Goal: Task Accomplishment & Management: Use online tool/utility

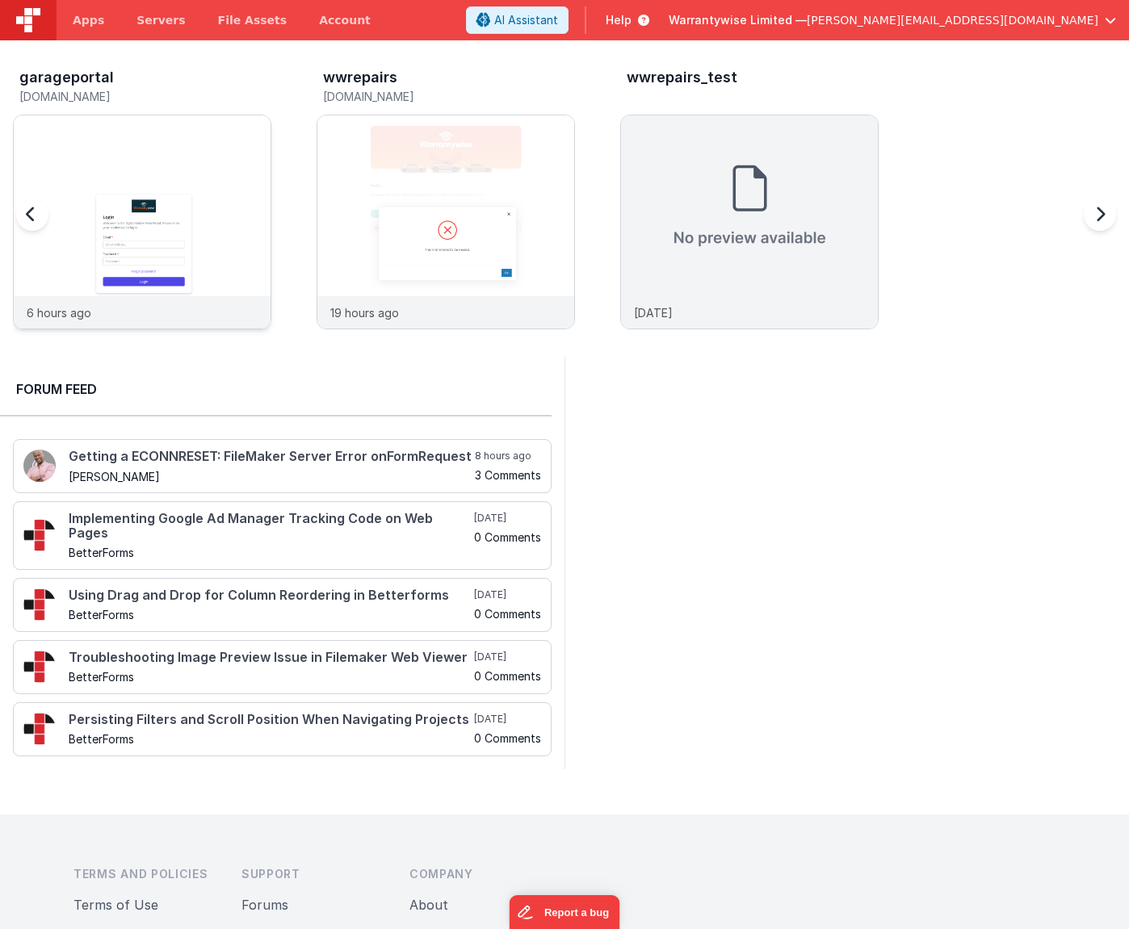
click at [136, 143] on img at bounding box center [142, 243] width 257 height 257
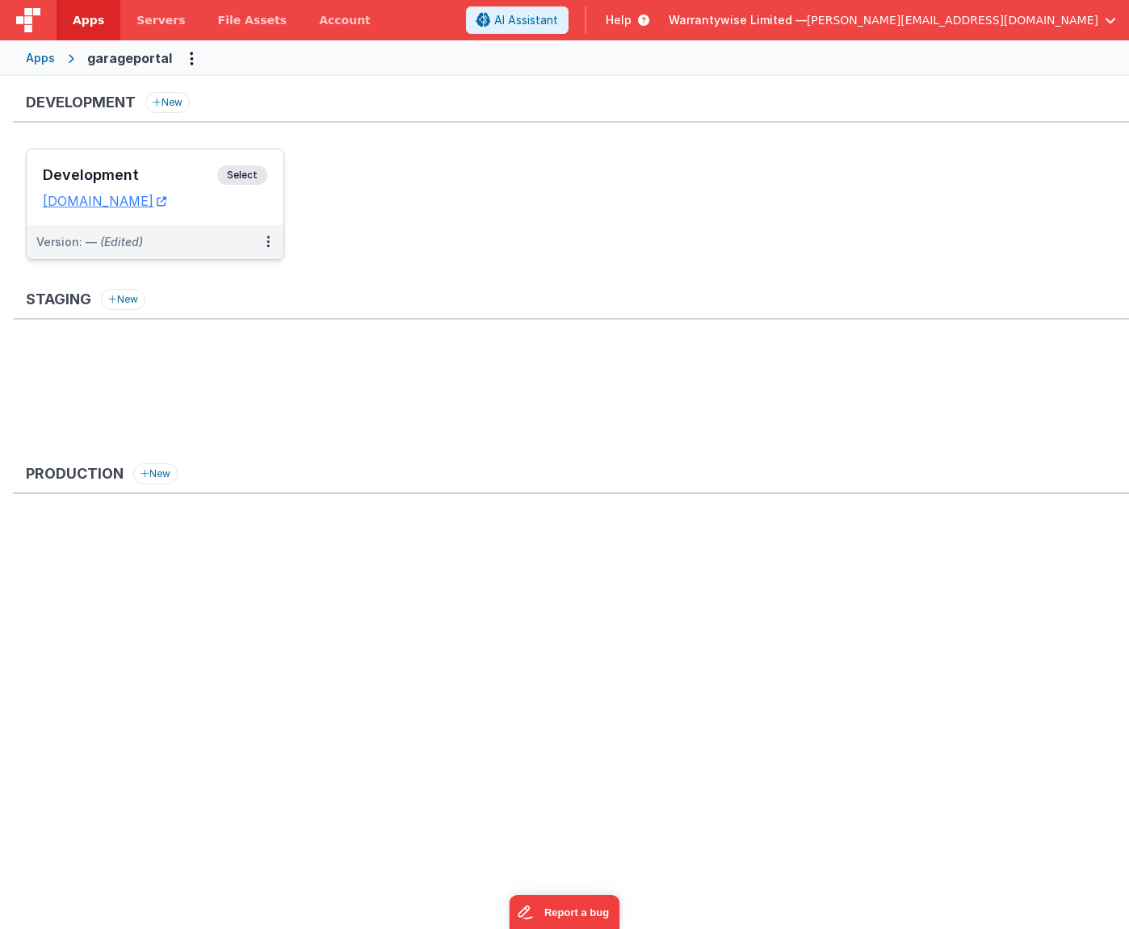
click at [141, 168] on h3 "Development" at bounding box center [130, 175] width 174 height 16
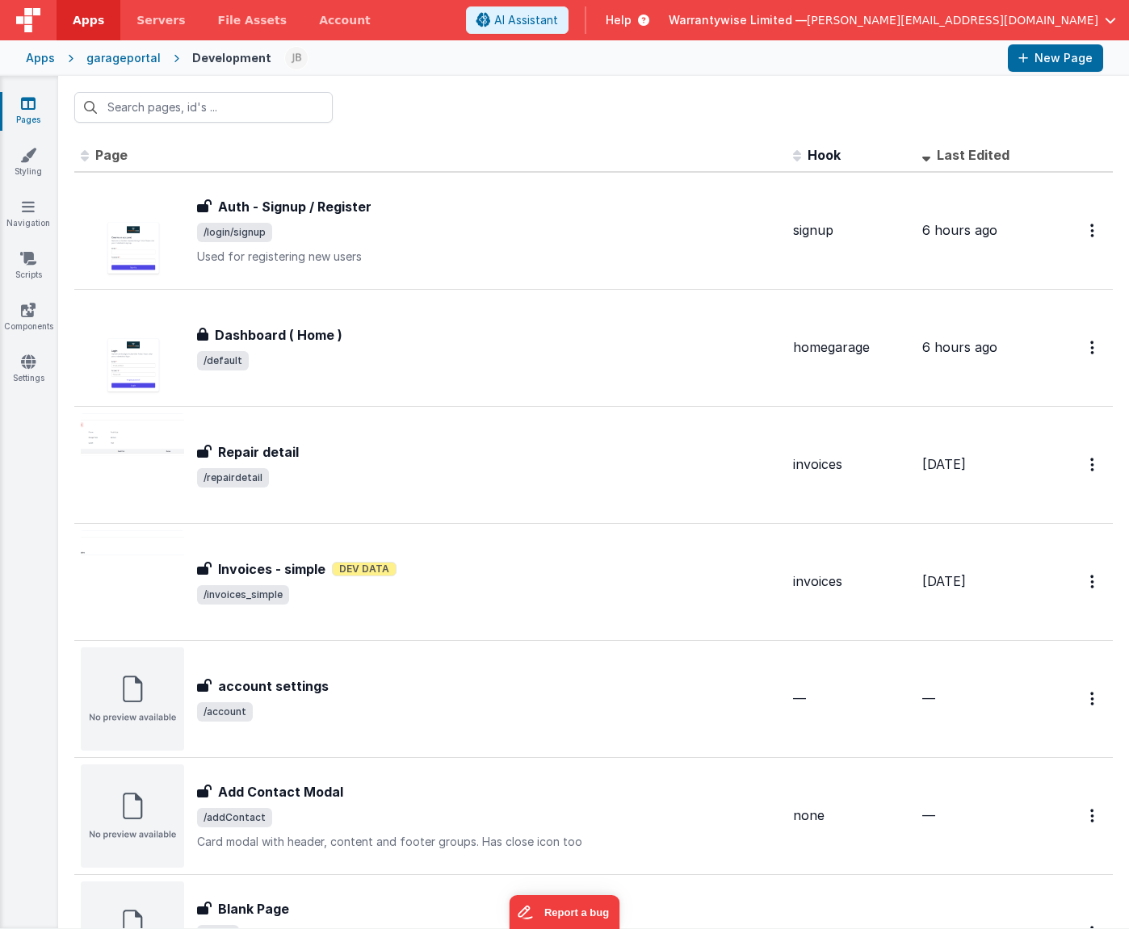
click at [949, 147] on span "Last Edited" at bounding box center [972, 155] width 73 height 16
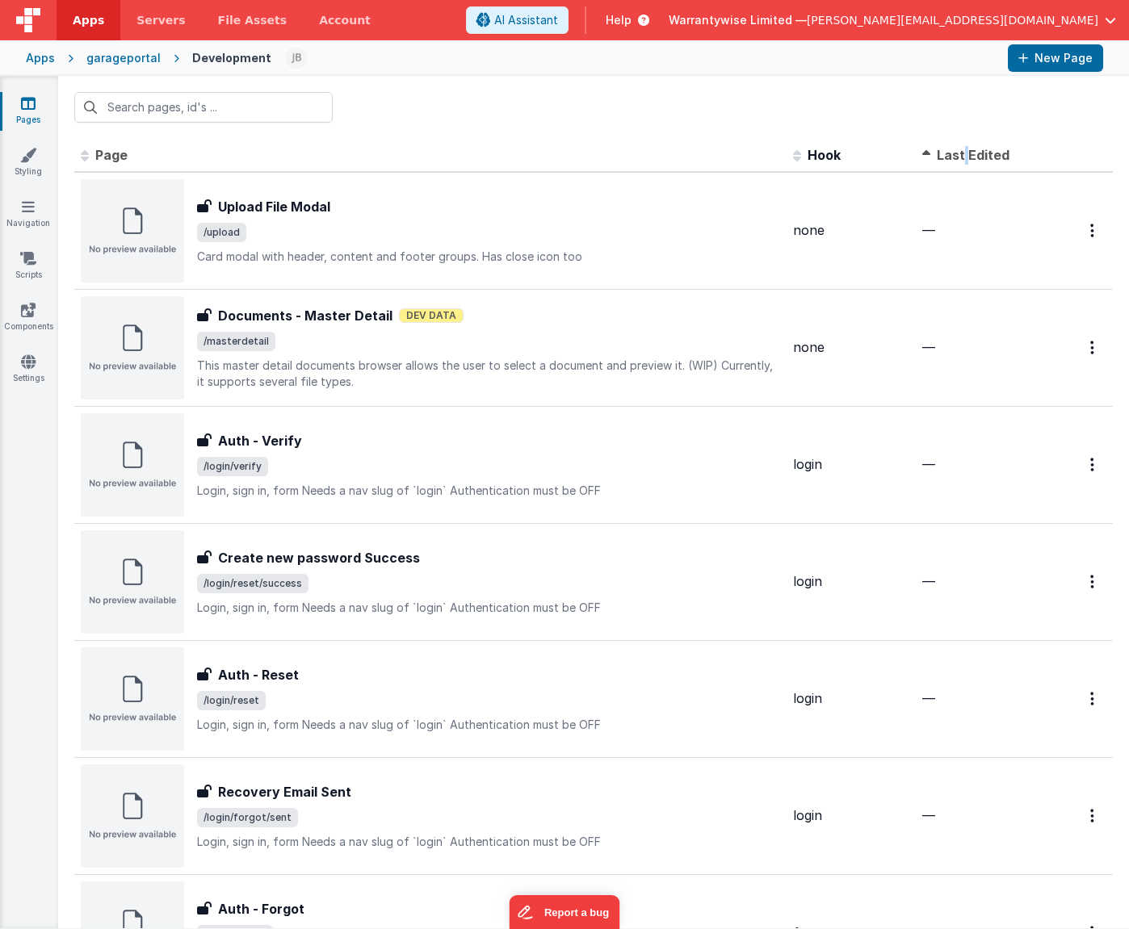
click at [949, 147] on span "Last Edited" at bounding box center [972, 155] width 73 height 16
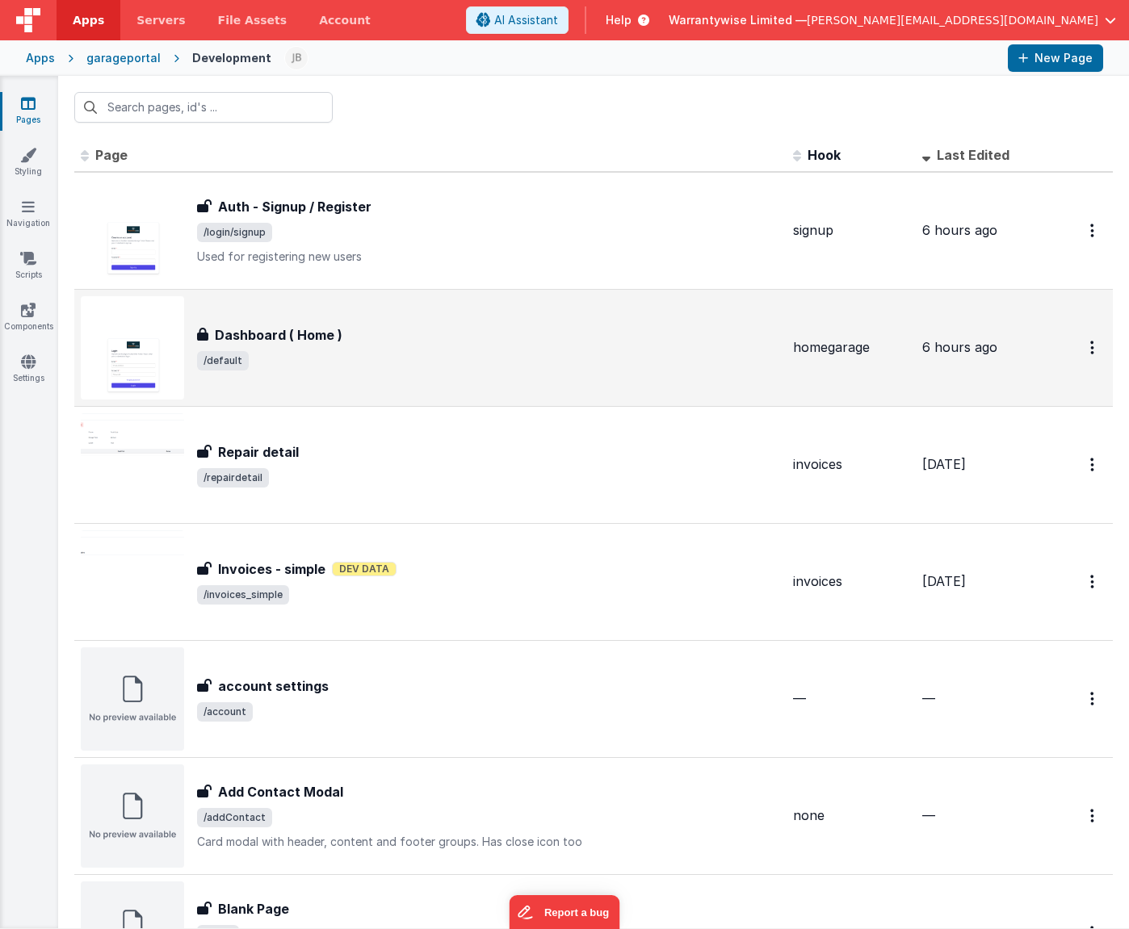
click at [502, 375] on div "Dashboard ( Home ) Dashboard ( Home ) /default" at bounding box center [430, 347] width 699 height 103
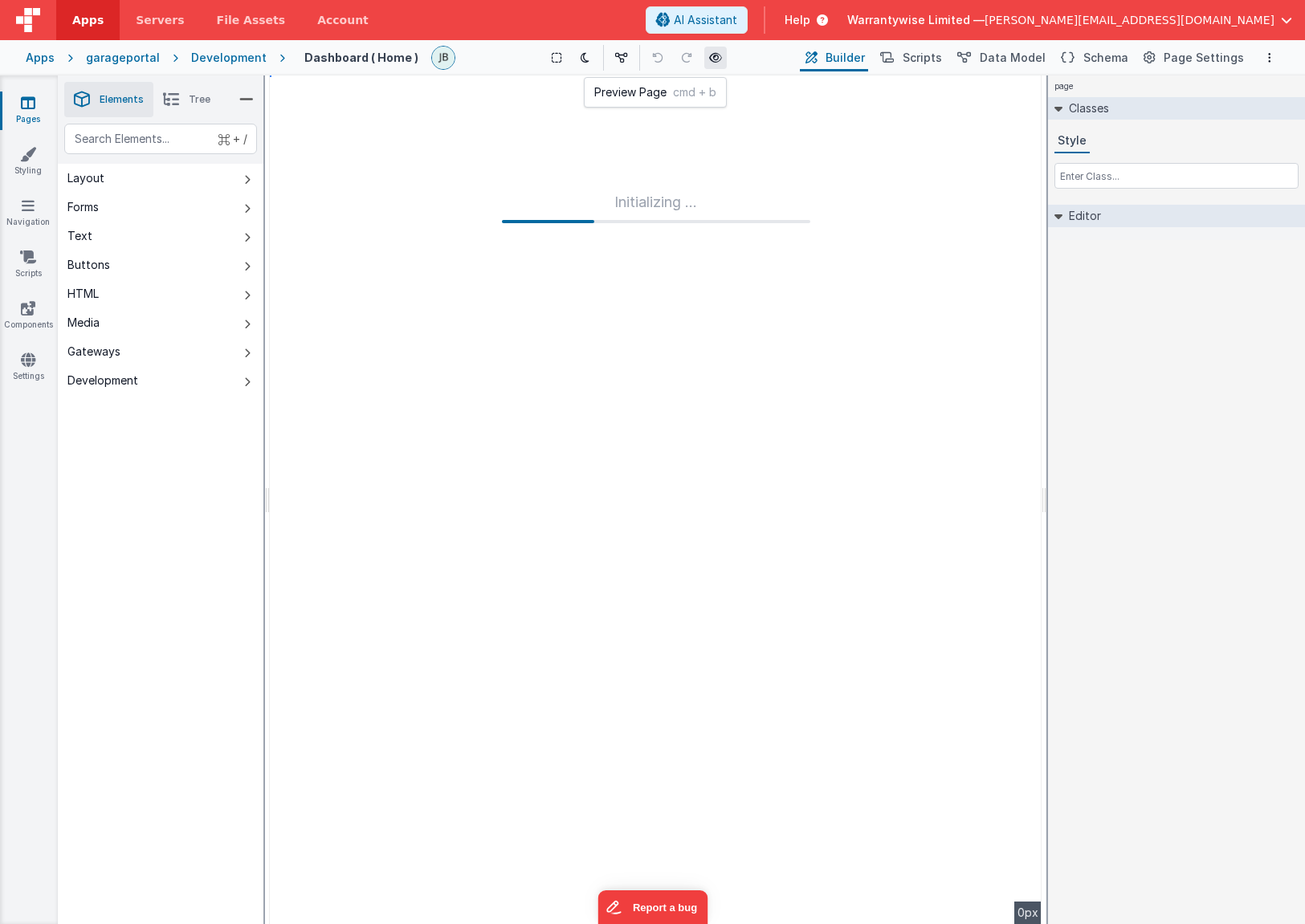
click at [709, 54] on icon at bounding box center [715, 57] width 13 height 11
click at [238, 61] on div "Development" at bounding box center [229, 58] width 76 height 16
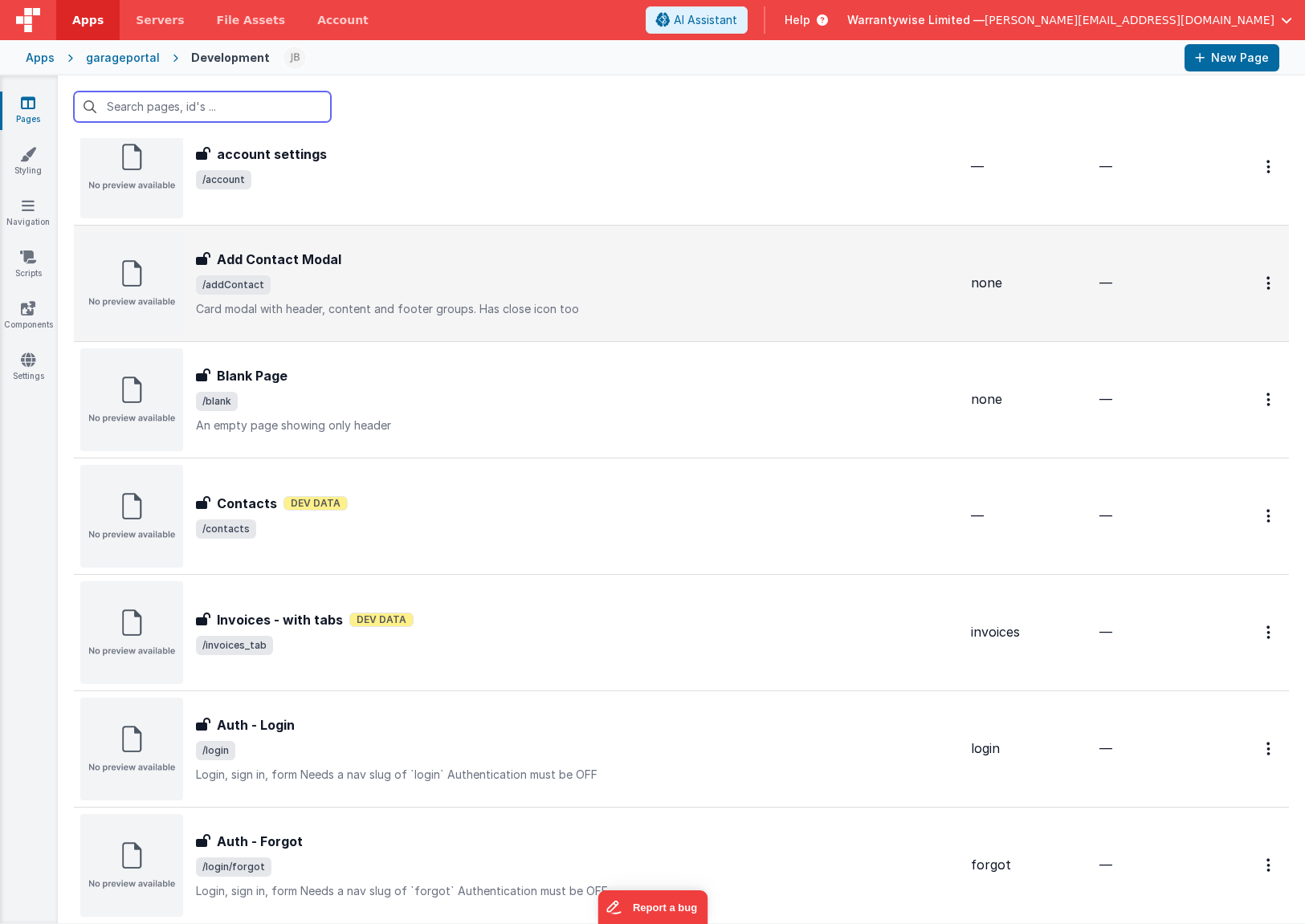
scroll to position [705, 0]
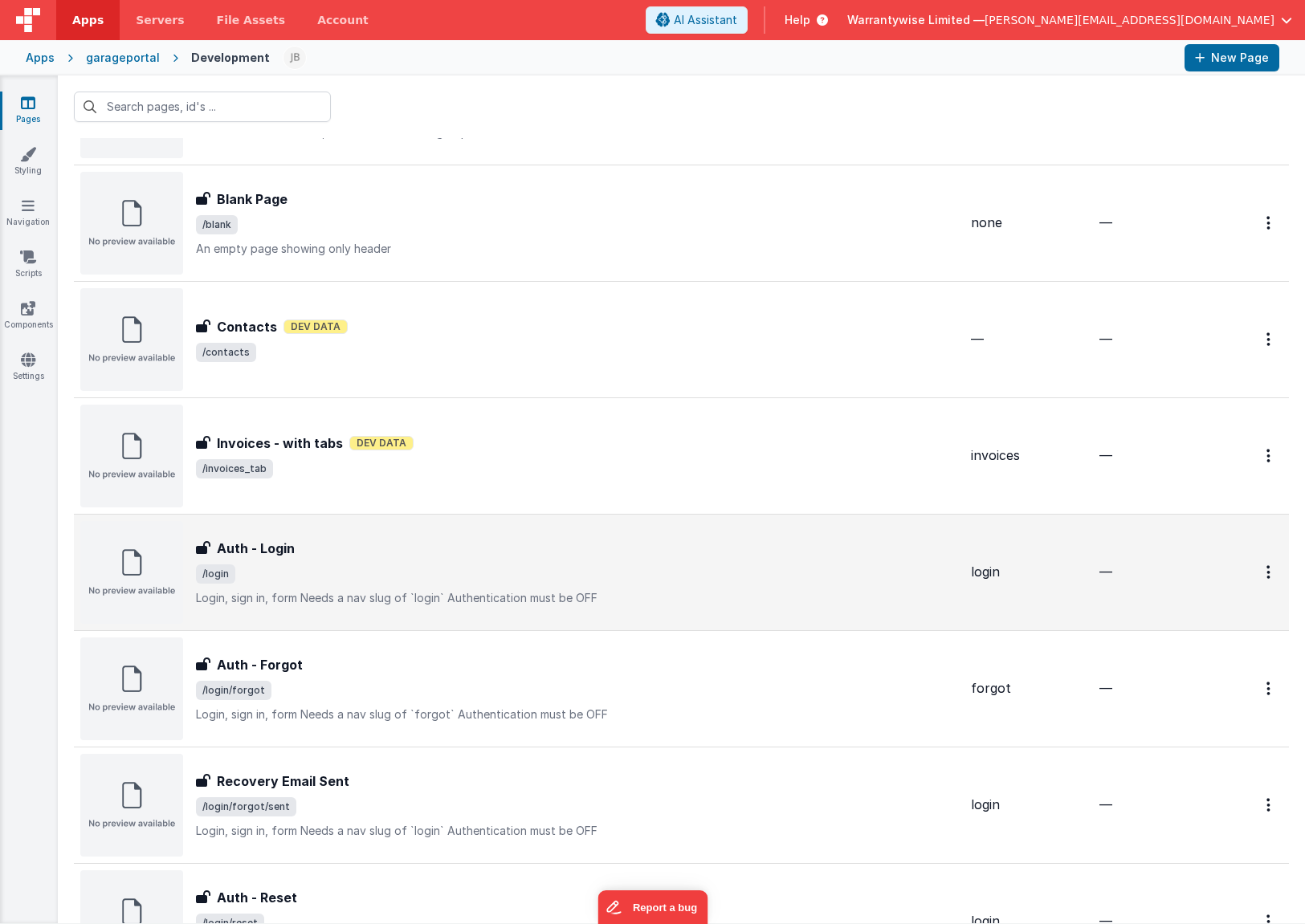
click at [373, 556] on div "Auth - Login" at bounding box center [577, 548] width 762 height 19
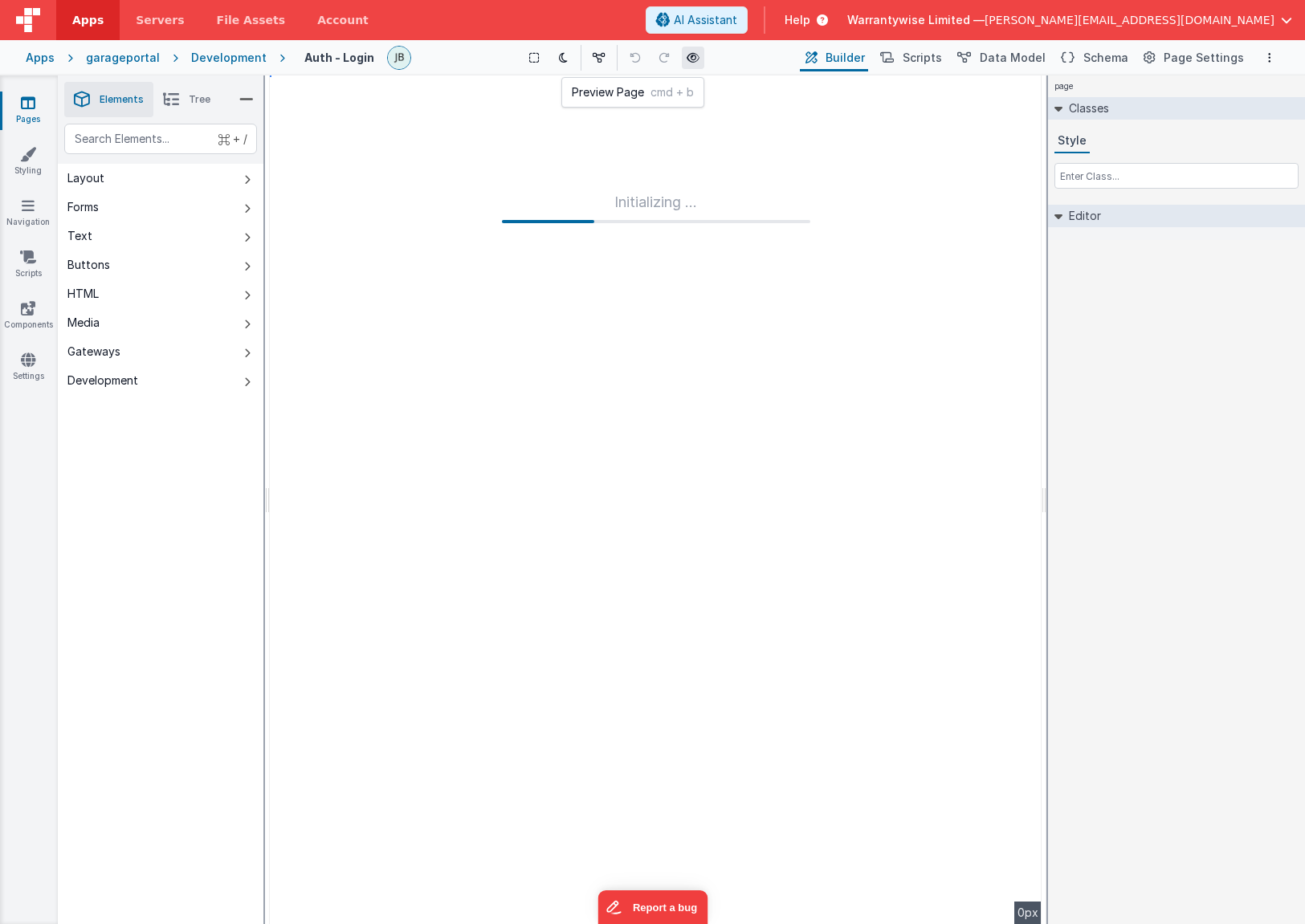
click at [694, 62] on icon at bounding box center [692, 57] width 13 height 11
click at [723, 55] on div "Show Group Outlines Toggle Dark Mode Toggle Dev Data Preview Page cmd + b" at bounding box center [610, 58] width 373 height 26
click at [692, 60] on icon at bounding box center [692, 57] width 13 height 11
click at [236, 61] on div "Development" at bounding box center [229, 58] width 76 height 16
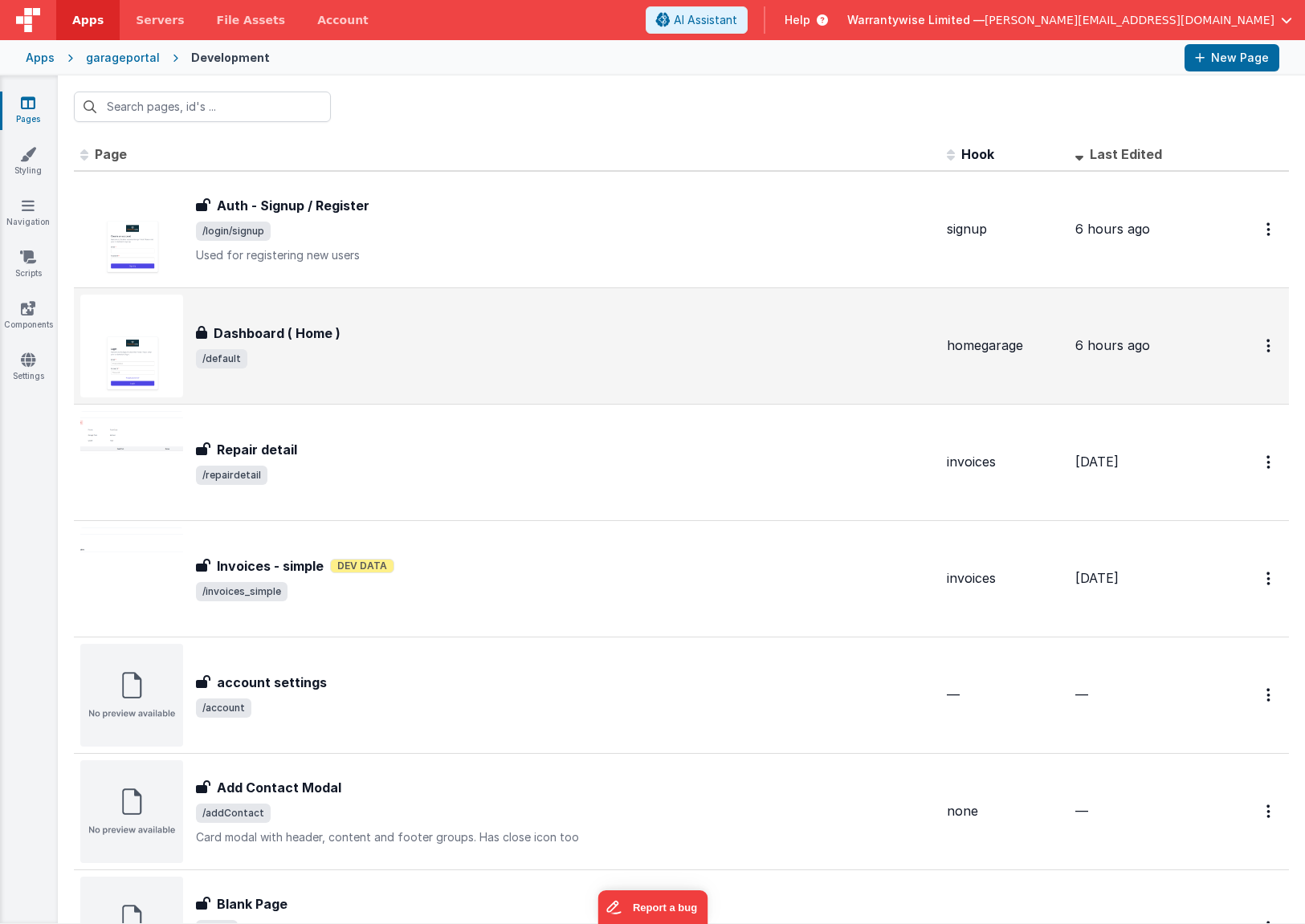
click at [414, 355] on span "/default" at bounding box center [565, 358] width 738 height 19
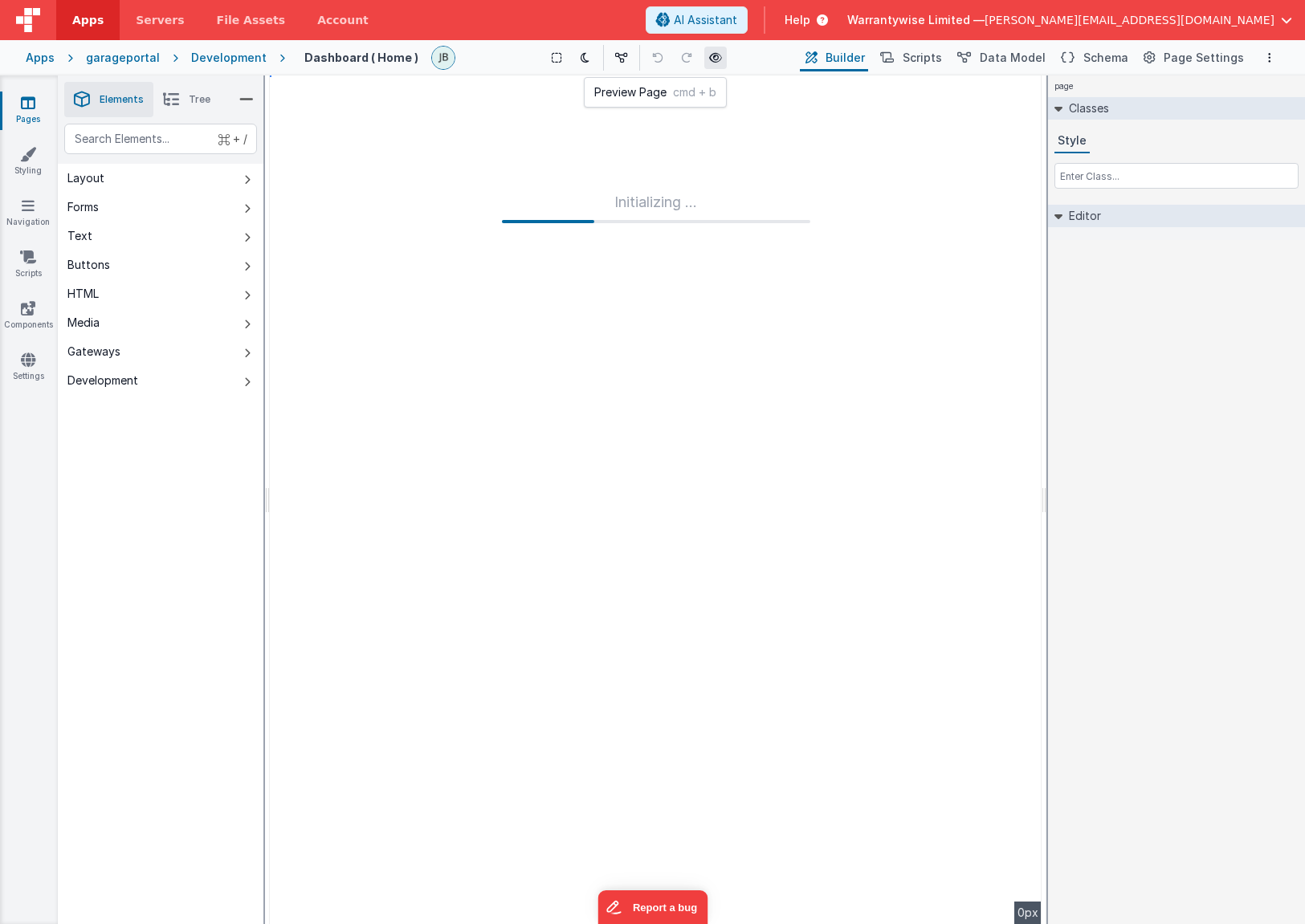
click at [712, 61] on icon at bounding box center [715, 57] width 13 height 11
click at [712, 60] on icon at bounding box center [715, 57] width 13 height 11
click at [1108, 55] on span "Schema" at bounding box center [1105, 58] width 45 height 16
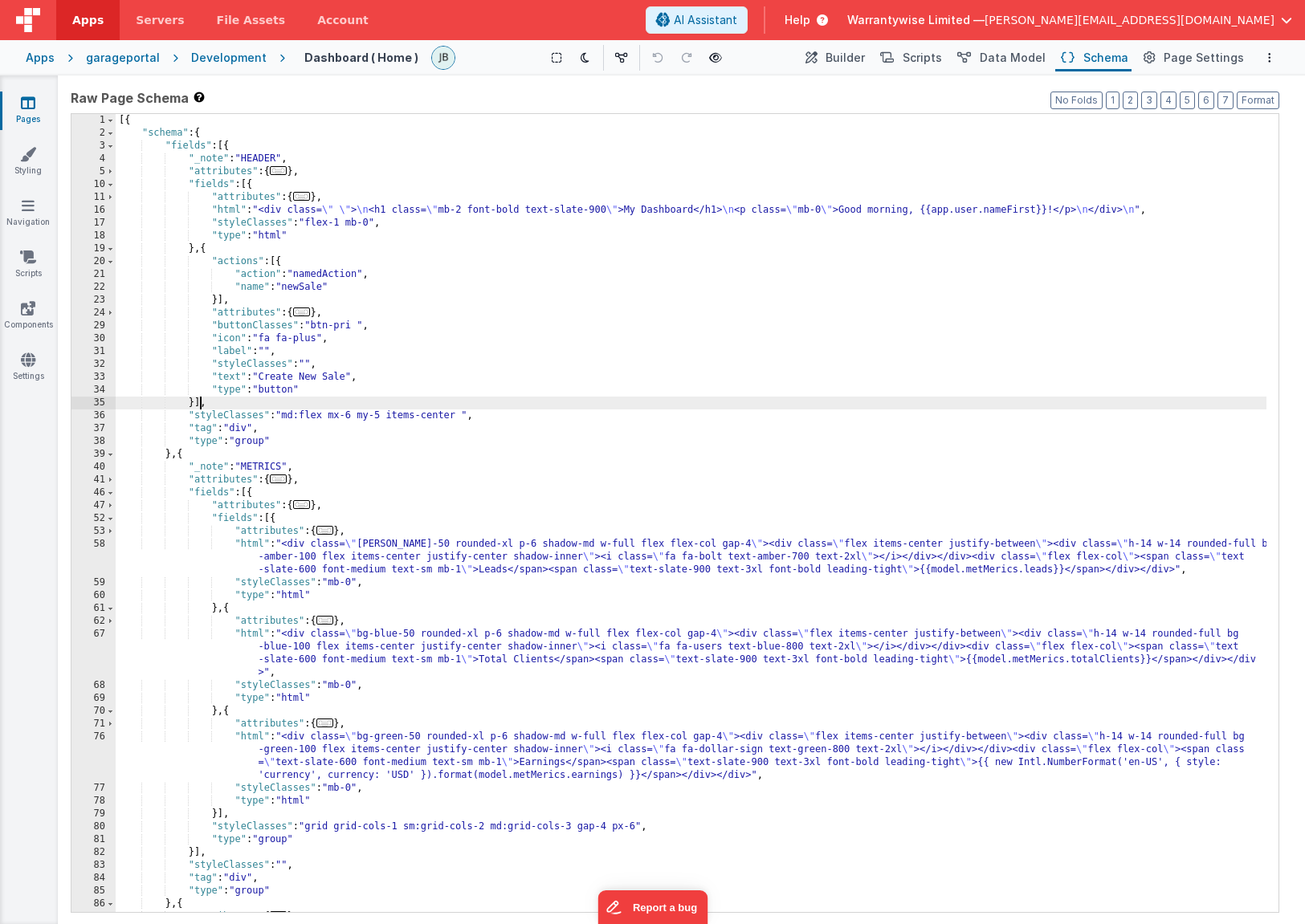
click at [198, 402] on div "[{ "schema" : { "fields" : [{ "_note" : "HEADER" , "attributes" : { ... } , "fi…" at bounding box center [690, 526] width 1151 height 824
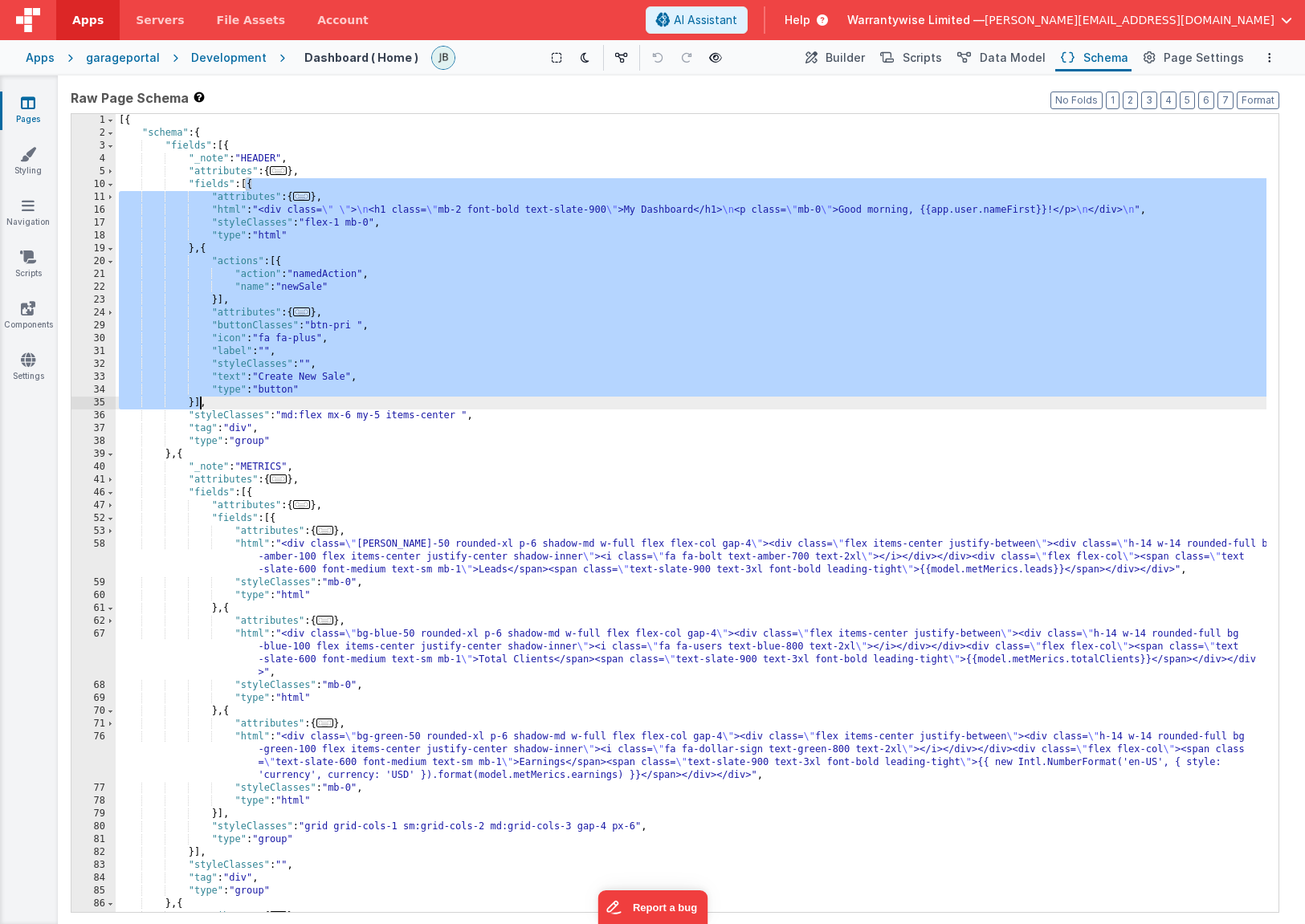
click at [198, 402] on div "[{ "schema" : { "fields" : [{ "_note" : "HEADER" , "attributes" : { ... } , "fi…" at bounding box center [690, 526] width 1151 height 824
click at [264, 331] on div "[{ "schema" : { "fields" : [{ "_note" : "HEADER" , "attributes" : { ... } , "fi…" at bounding box center [690, 526] width 1151 height 824
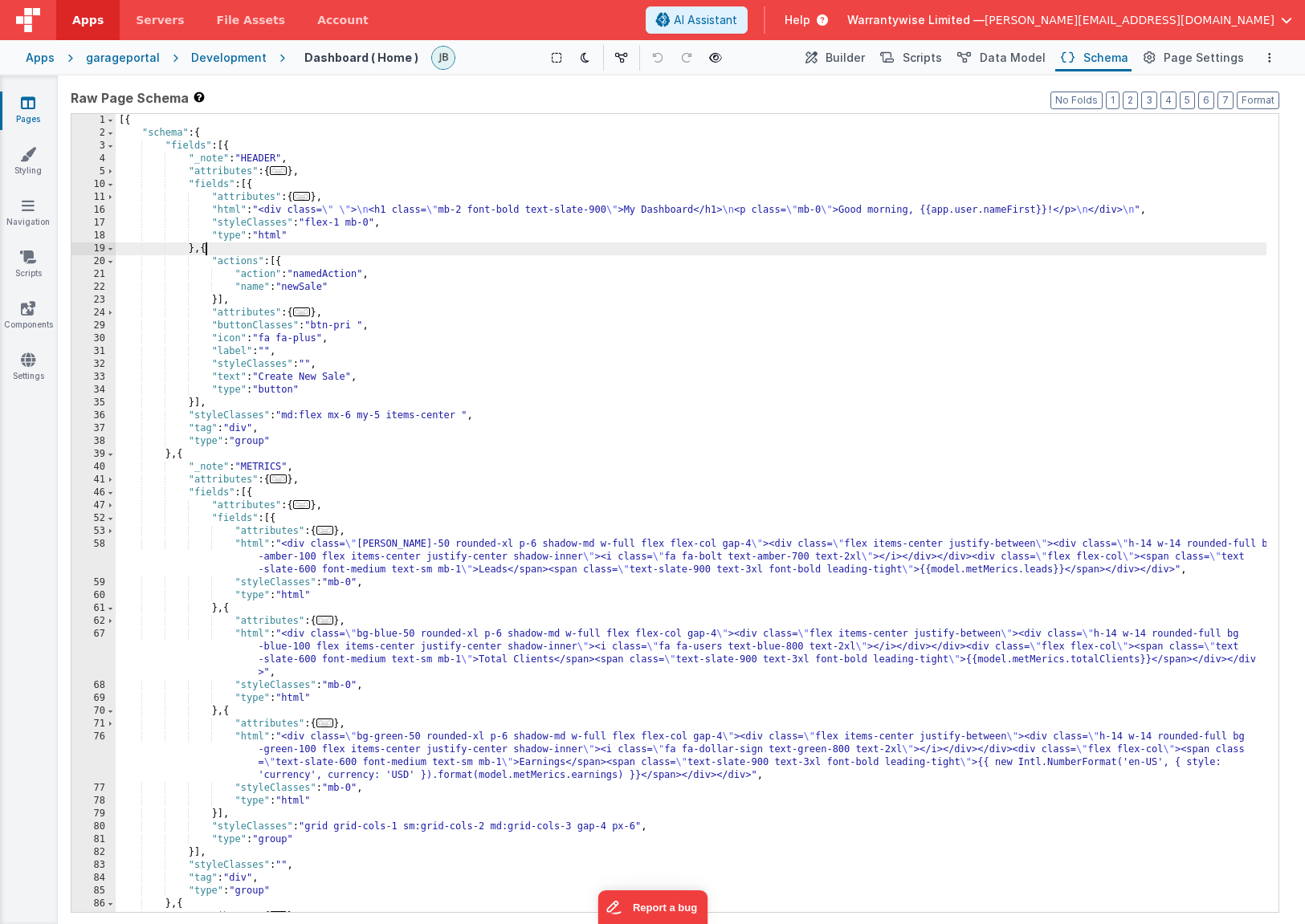
click at [208, 251] on div "[{ "schema" : { "fields" : [{ "_note" : "HEADER" , "attributes" : { ... } , "fi…" at bounding box center [690, 526] width 1151 height 824
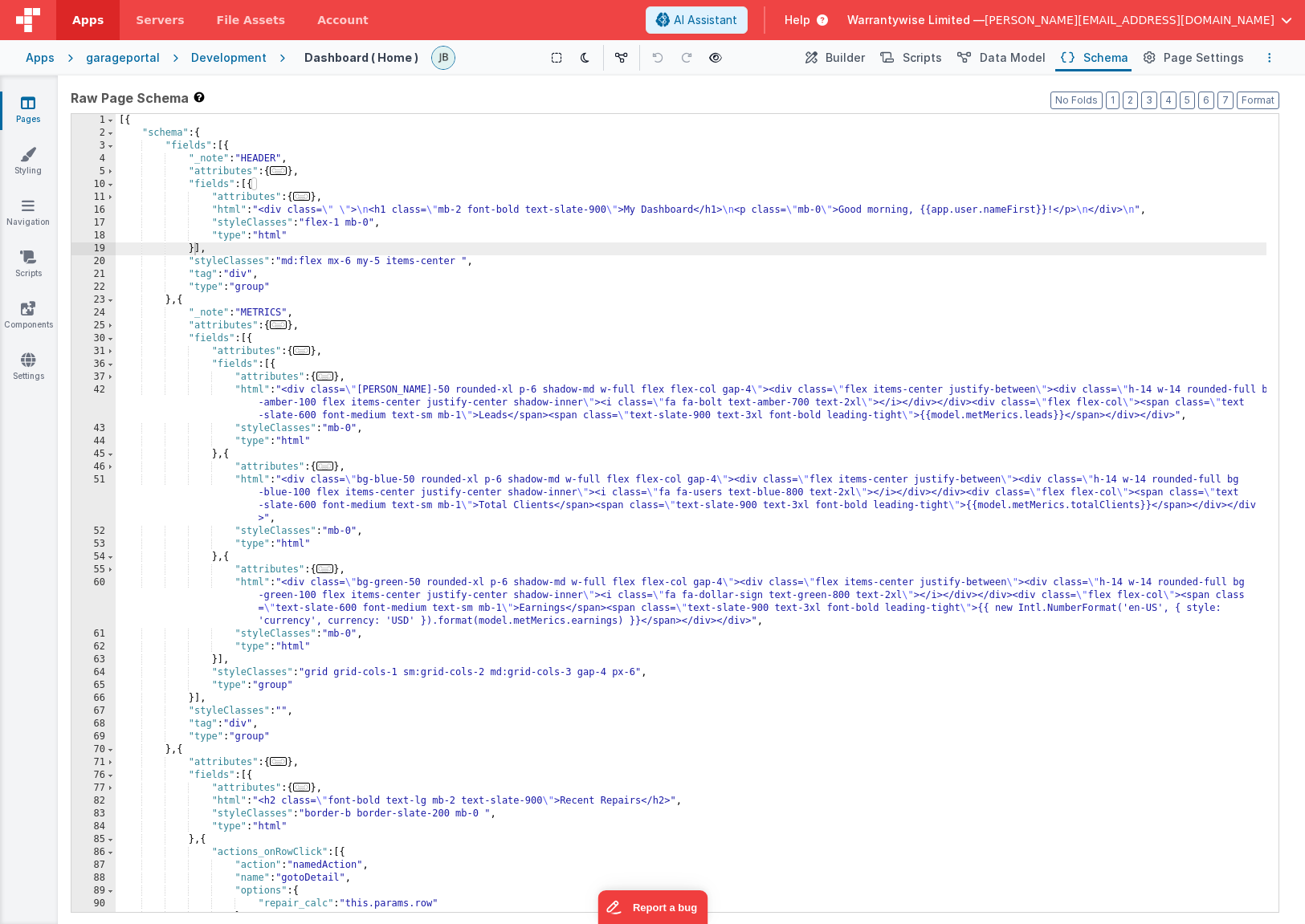
click at [1122, 60] on button "Options" at bounding box center [1269, 57] width 19 height 19
click at [1122, 86] on p "Save" at bounding box center [1177, 90] width 101 height 16
click at [715, 57] on icon at bounding box center [715, 57] width 13 height 11
